Goal: Information Seeking & Learning: Learn about a topic

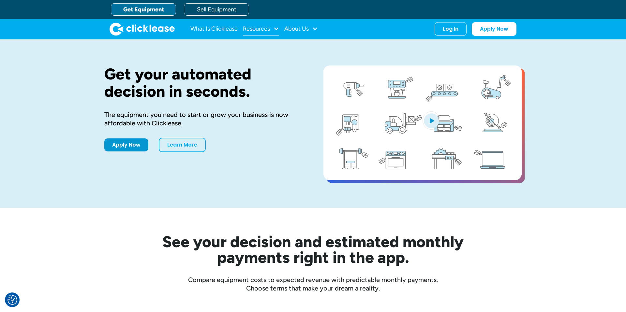
click at [267, 29] on div "Resources" at bounding box center [256, 29] width 27 height 0
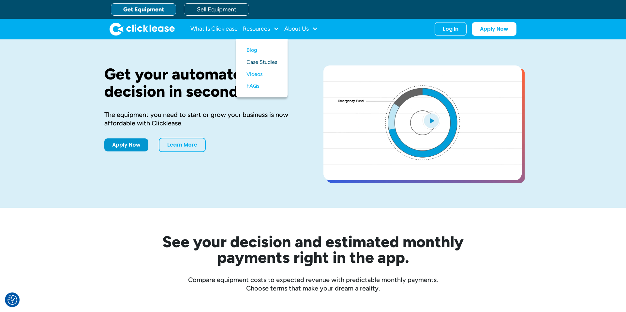
click at [264, 62] on link "Case Studies" at bounding box center [261, 62] width 31 height 12
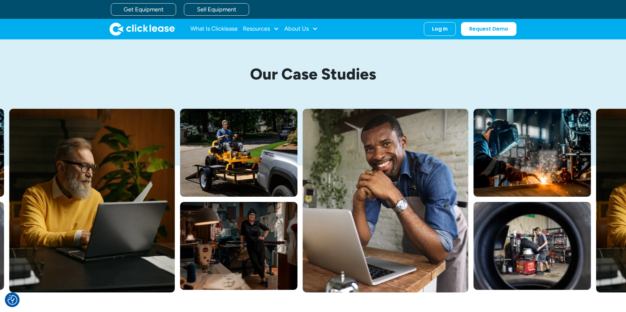
click at [431, 92] on div "Our Case Studies" at bounding box center [312, 73] width 417 height 69
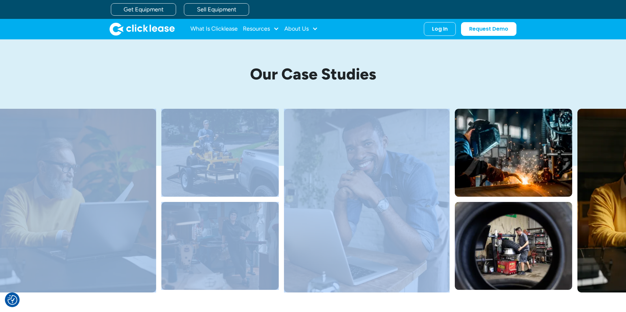
drag, startPoint x: 431, startPoint y: 106, endPoint x: 431, endPoint y: 139, distance: 32.3
click at [431, 139] on div "Our Case Studies" at bounding box center [313, 165] width 626 height 253
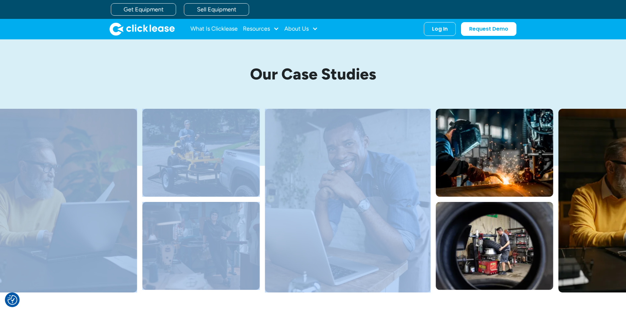
click at [466, 81] on h1 "Our Case Studies" at bounding box center [313, 74] width 306 height 17
